Goal: Task Accomplishment & Management: Use online tool/utility

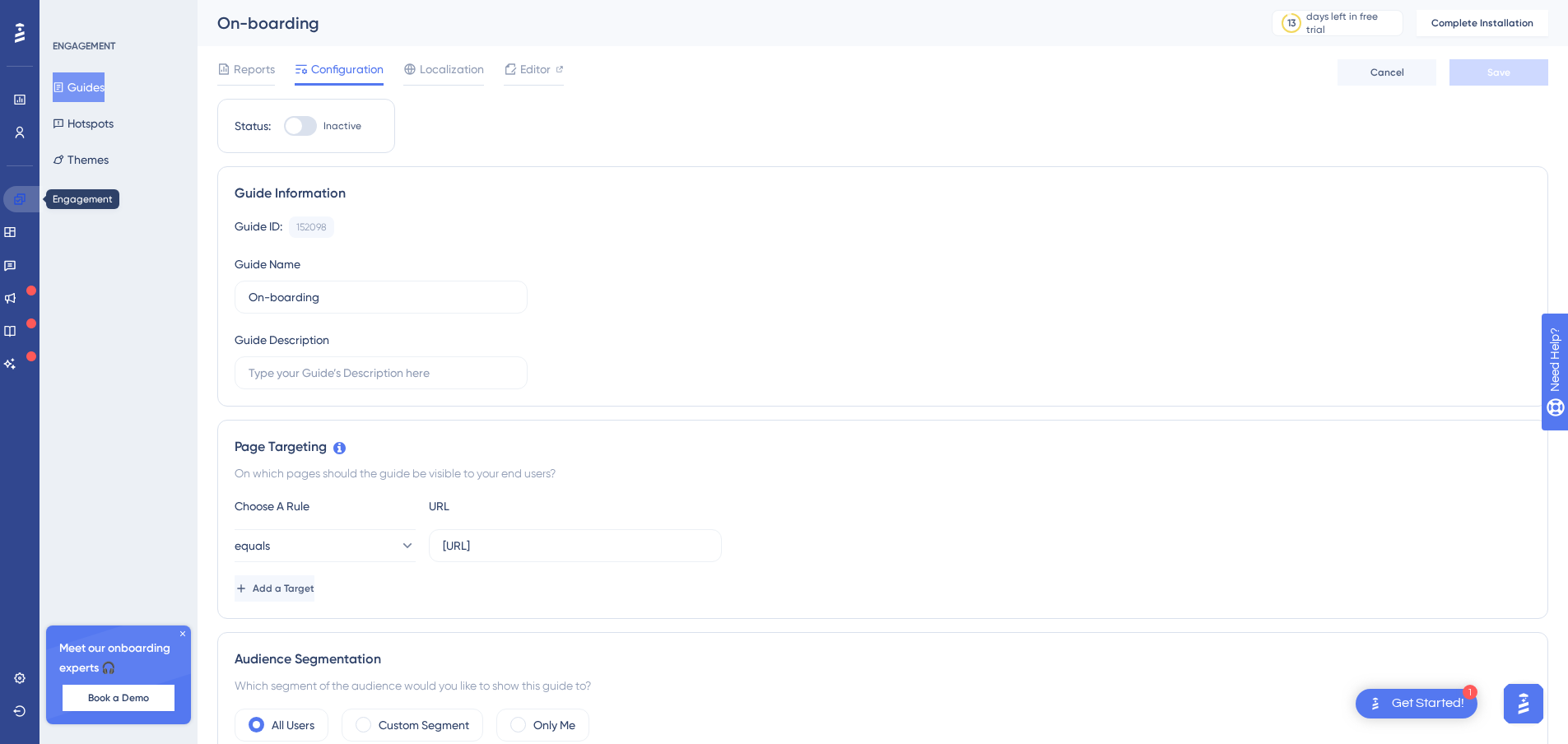
click at [18, 189] on link at bounding box center [23, 199] width 39 height 27
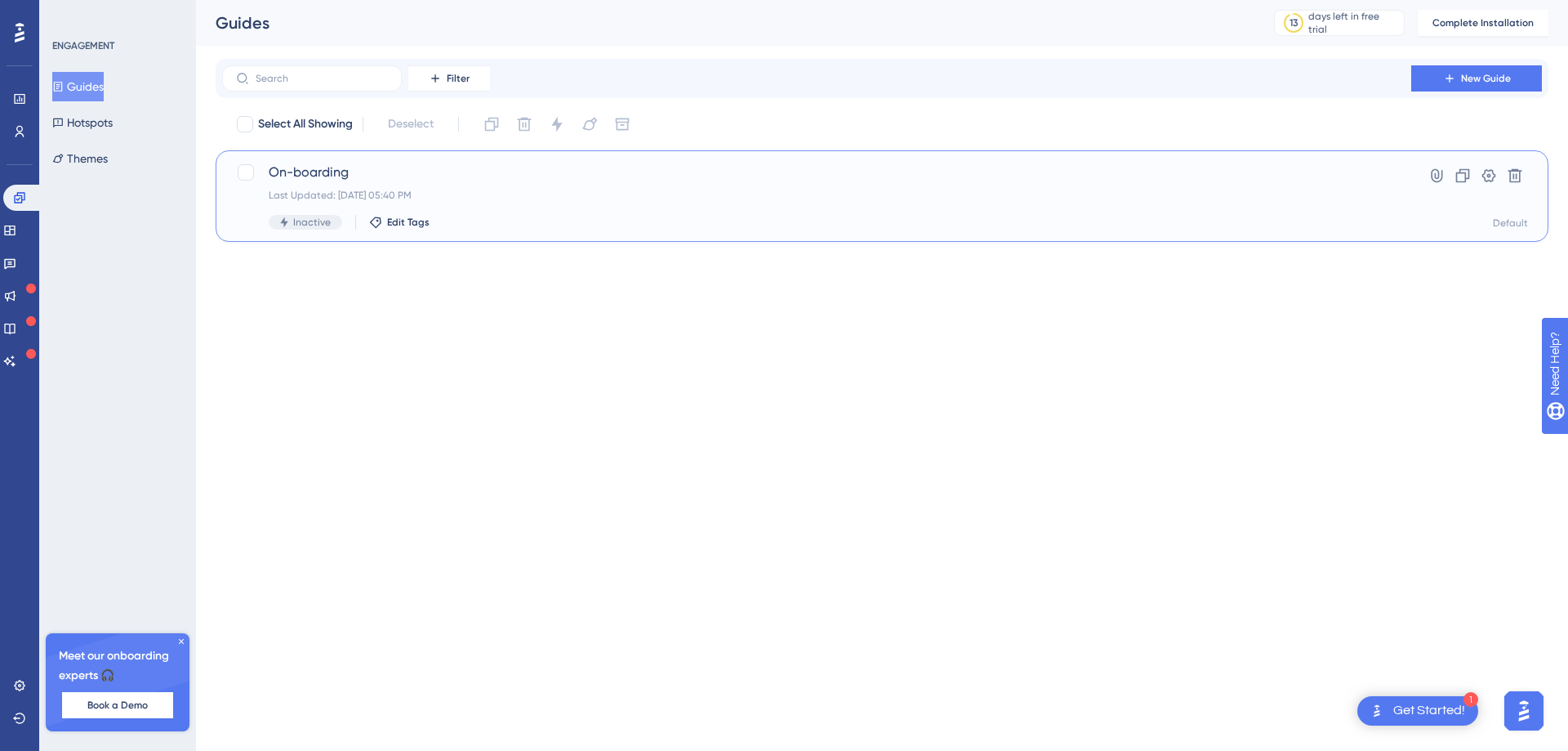
click at [342, 176] on span "On-boarding" at bounding box center [817, 173] width 1096 height 20
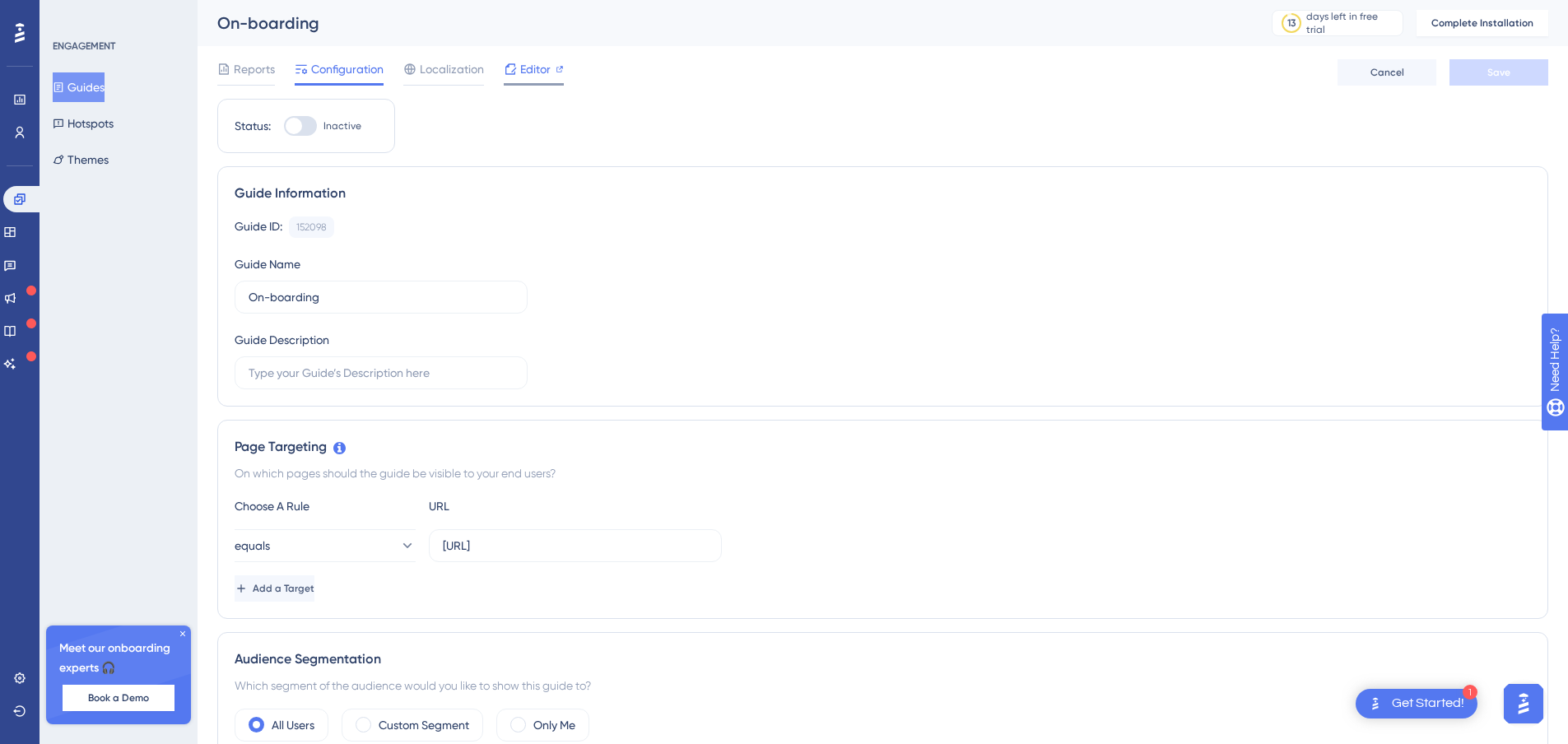
click at [541, 78] on span "Editor" at bounding box center [535, 69] width 30 height 20
